Goal: Check status: Check status

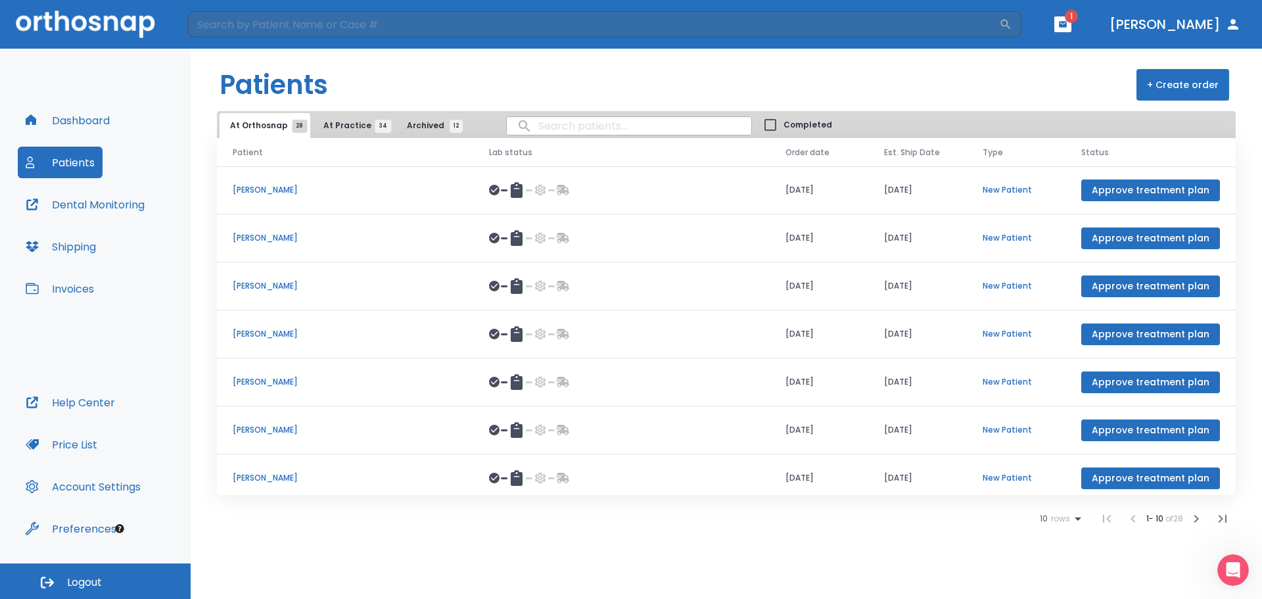
scroll to position [152, 0]
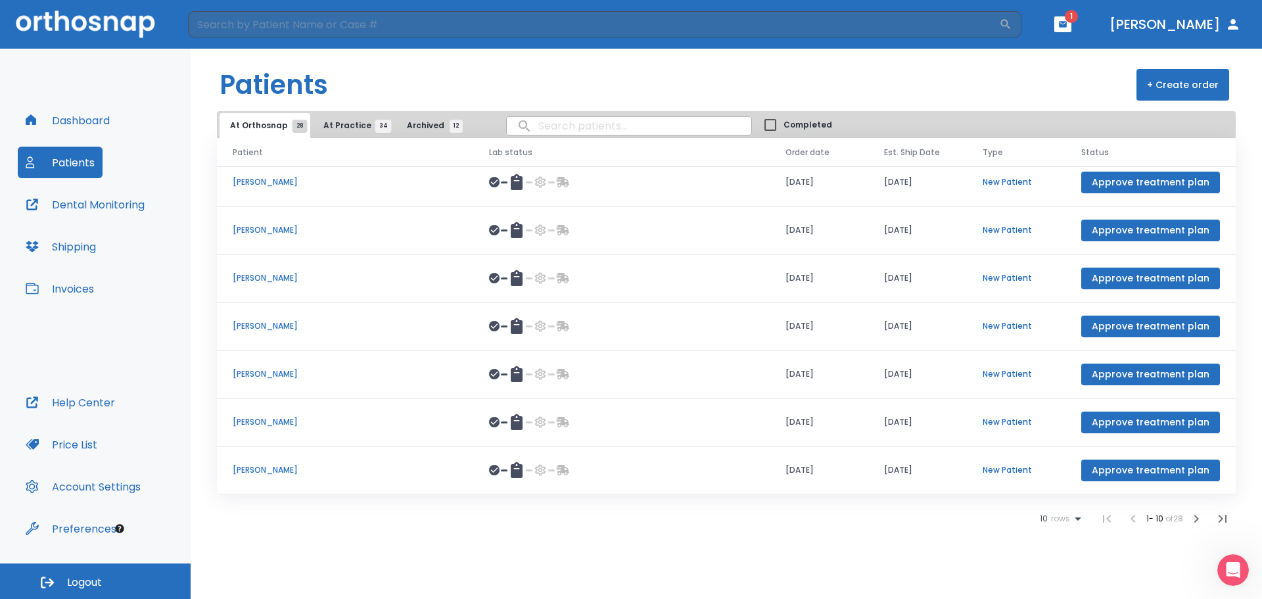
click at [538, 129] on input "search" at bounding box center [629, 126] width 245 height 26
type input "[PERSON_NAME]"
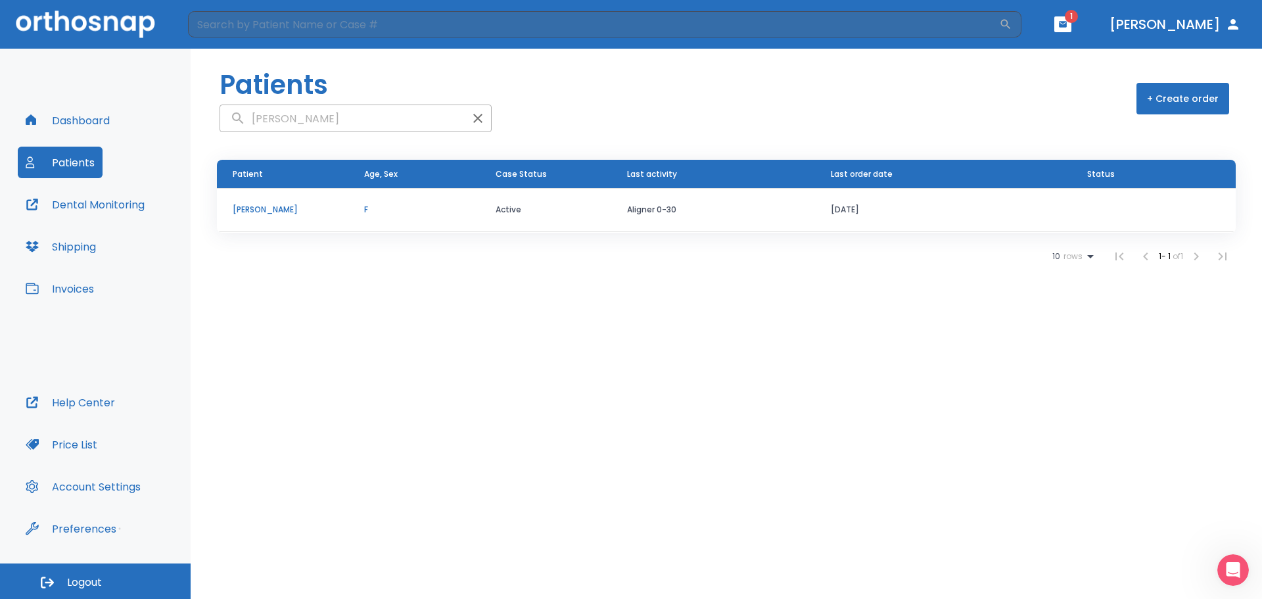
click at [279, 213] on p "[PERSON_NAME]" at bounding box center [283, 210] width 100 height 12
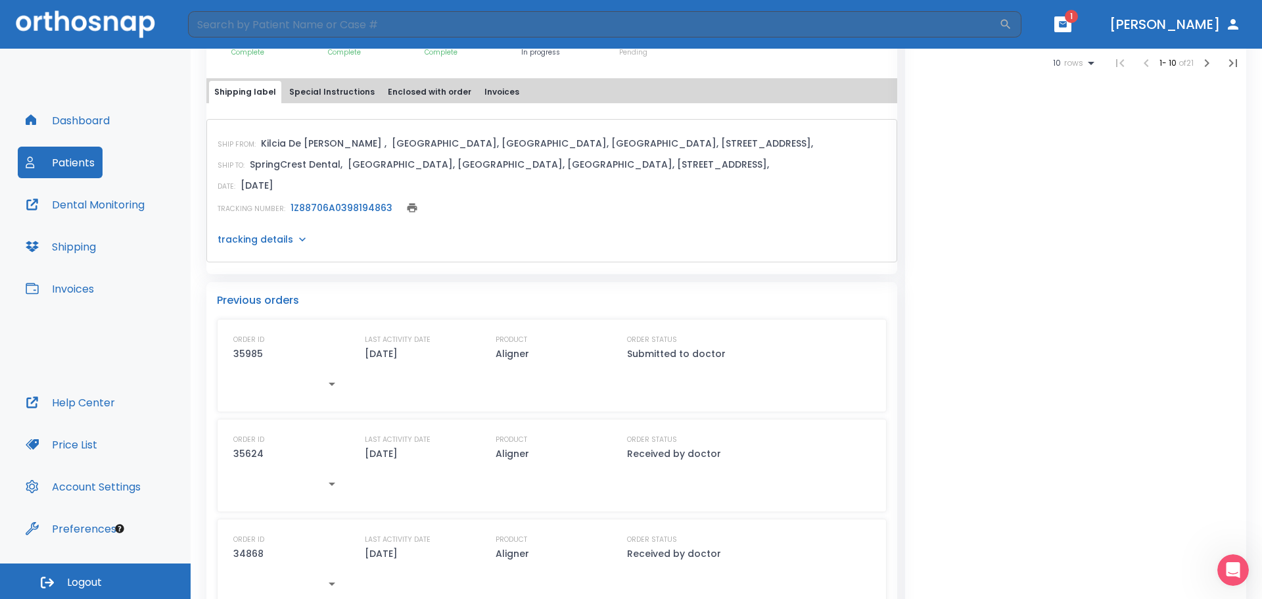
scroll to position [525, 0]
click at [349, 206] on link "1Z88706A0398194863" at bounding box center [342, 205] width 102 height 13
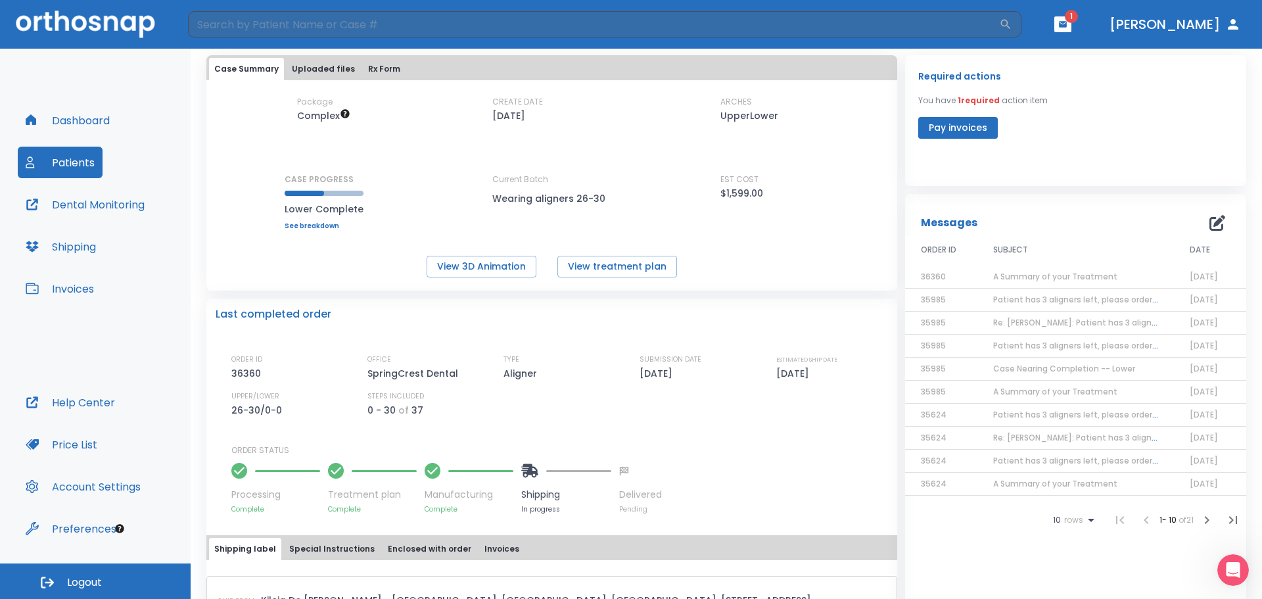
scroll to position [65, 0]
click at [631, 260] on button "View treatment plan" at bounding box center [617, 267] width 120 height 22
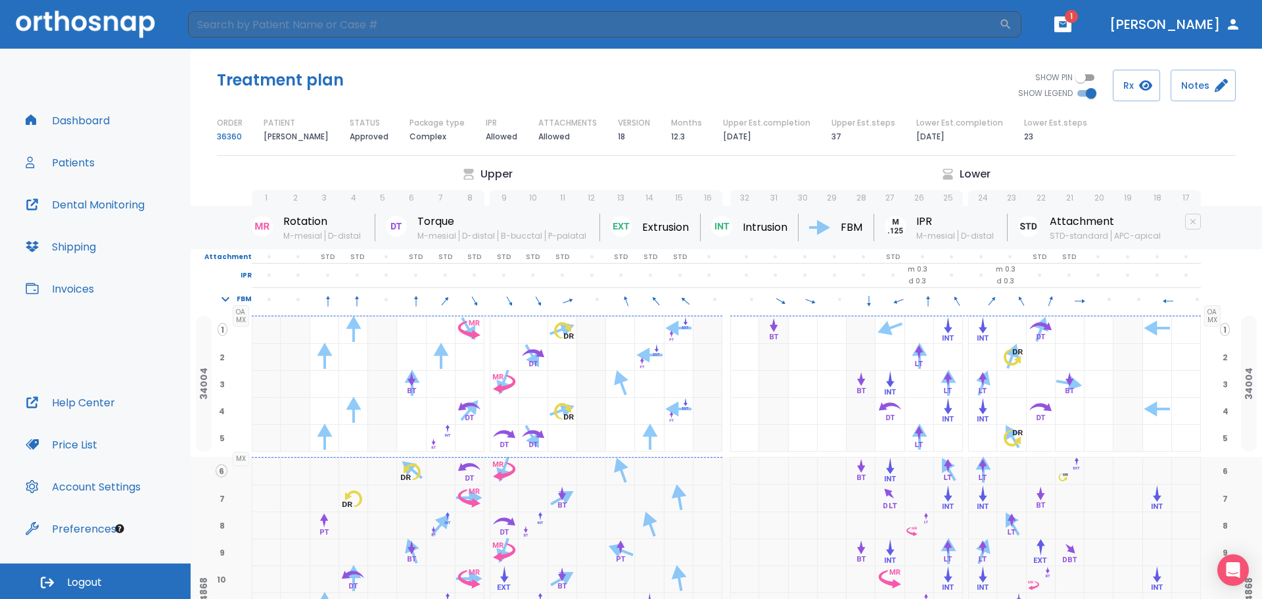
click at [80, 167] on button "Patients" at bounding box center [60, 163] width 85 height 32
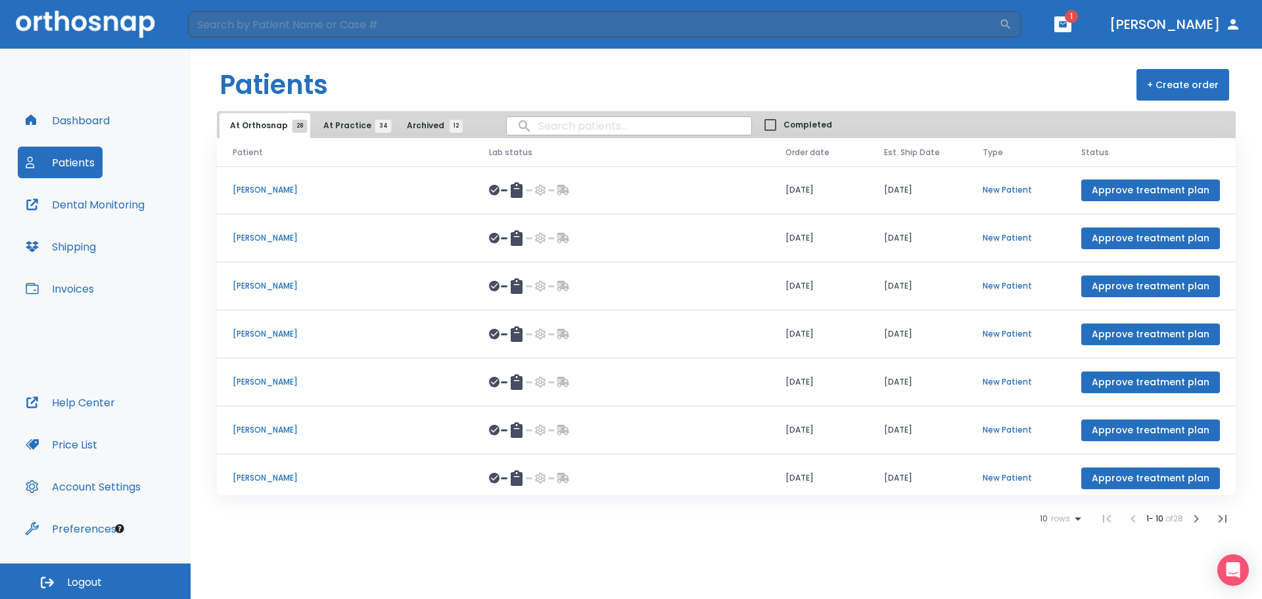
click at [555, 126] on input "search" at bounding box center [629, 126] width 245 height 26
